Goal: Information Seeking & Learning: Understand process/instructions

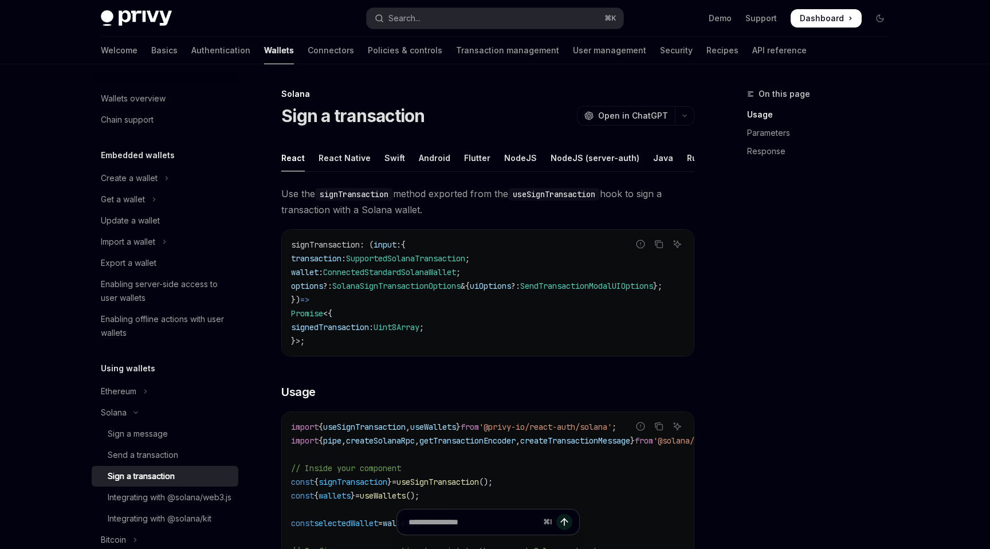
type textarea "*"
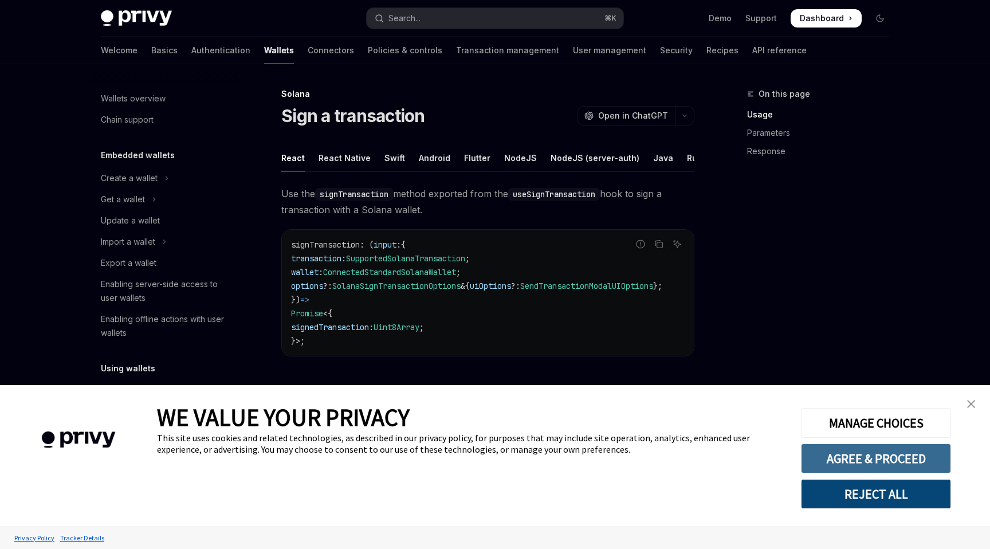
click at [867, 456] on button "AGREE & PROCEED" at bounding box center [876, 459] width 150 height 30
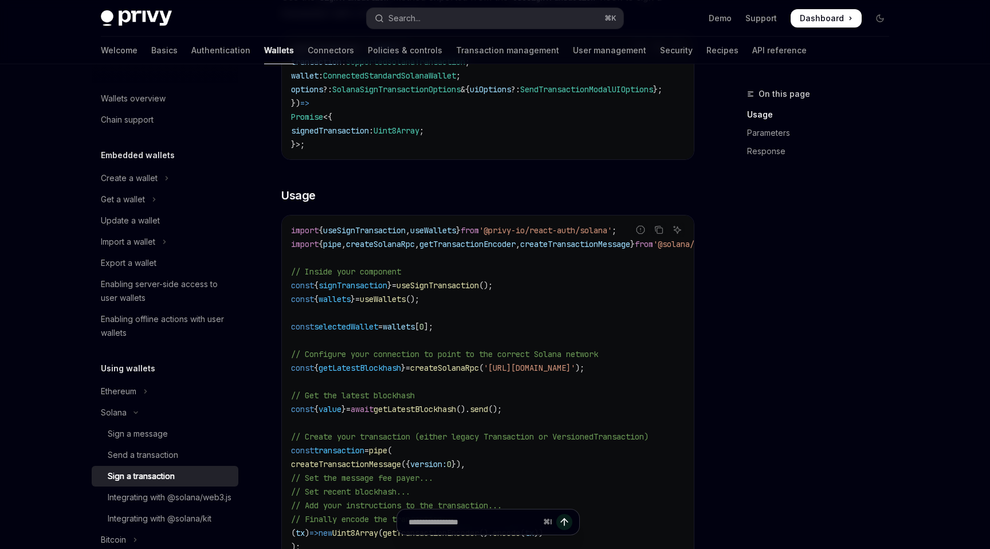
scroll to position [199, 0]
click at [454, 288] on span "useSignTransaction" at bounding box center [438, 282] width 83 height 10
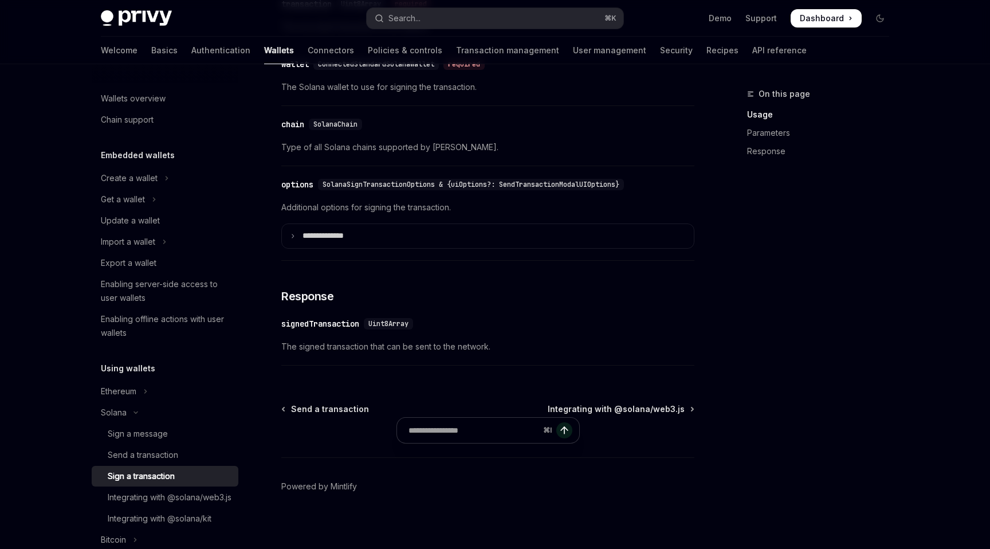
scroll to position [944, 0]
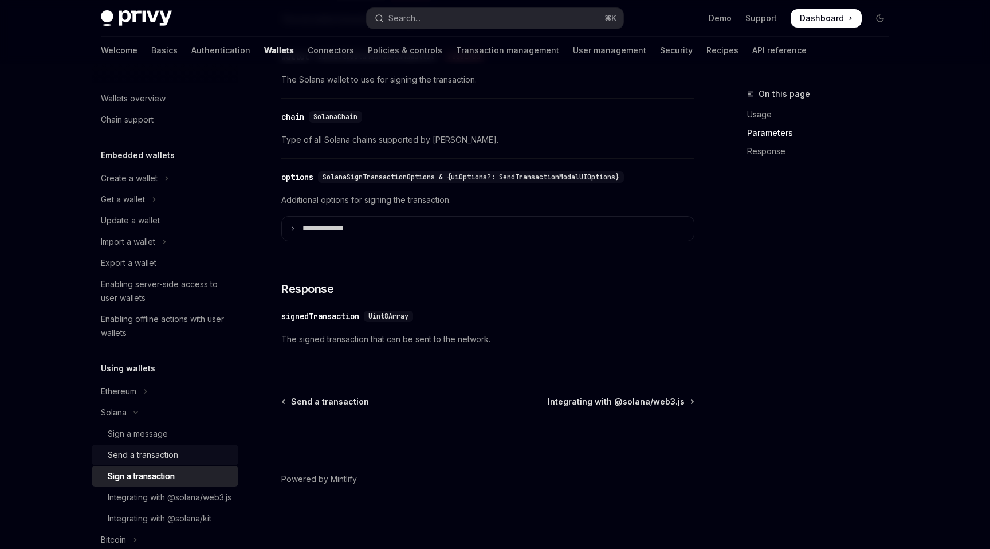
click at [140, 454] on div "Send a transaction" at bounding box center [143, 455] width 70 height 14
type textarea "*"
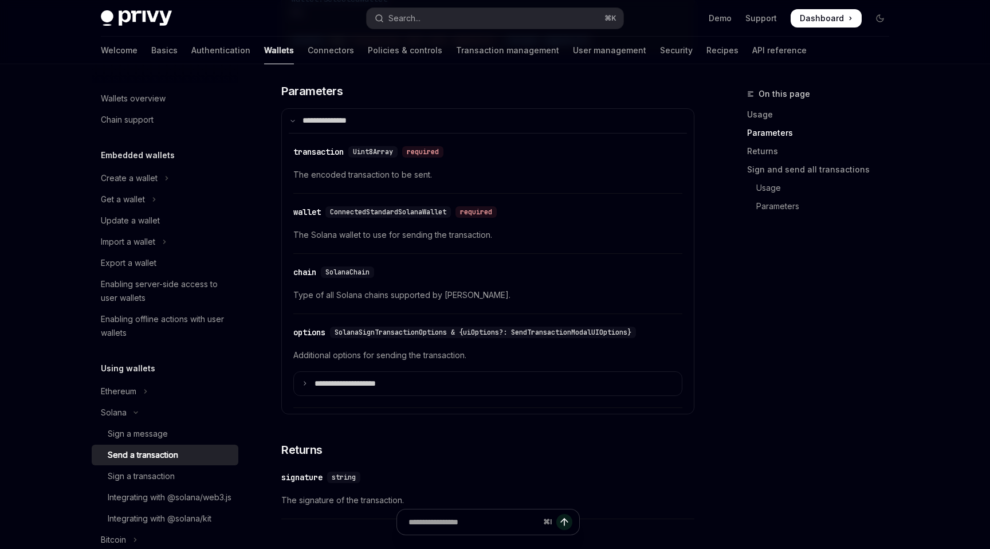
scroll to position [1352, 0]
